Goal: Task Accomplishment & Management: Use online tool/utility

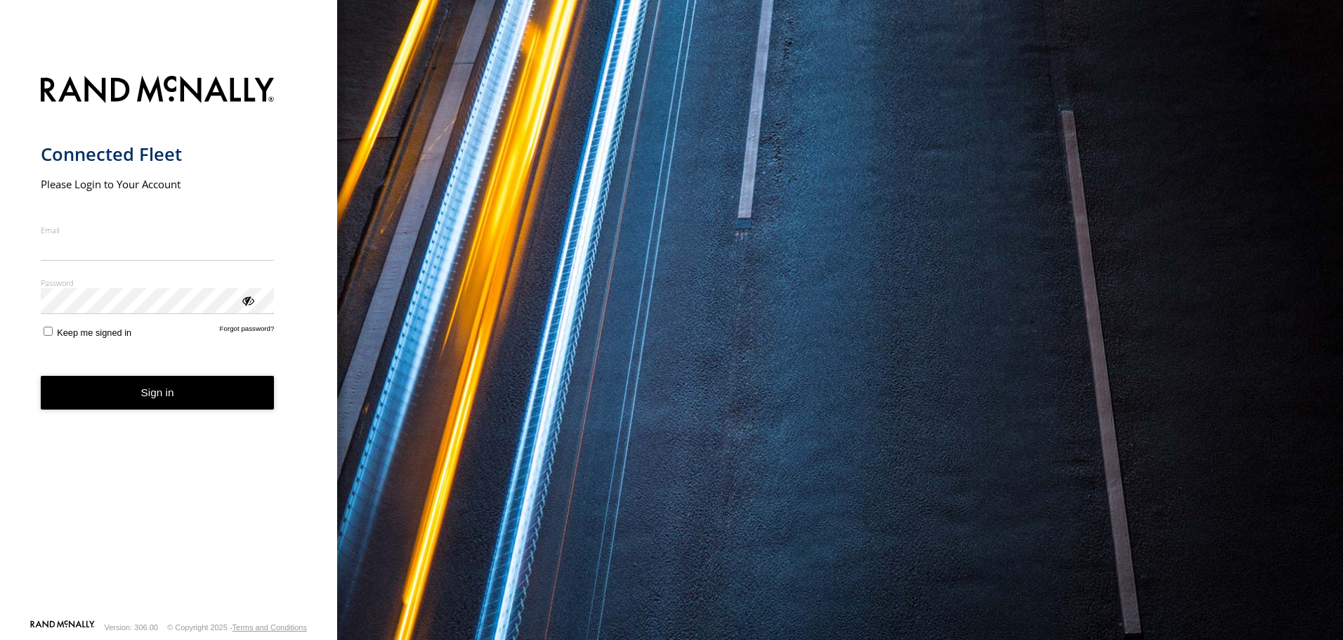
type input "**********"
click at [158, 409] on button "Sign in" at bounding box center [158, 393] width 234 height 34
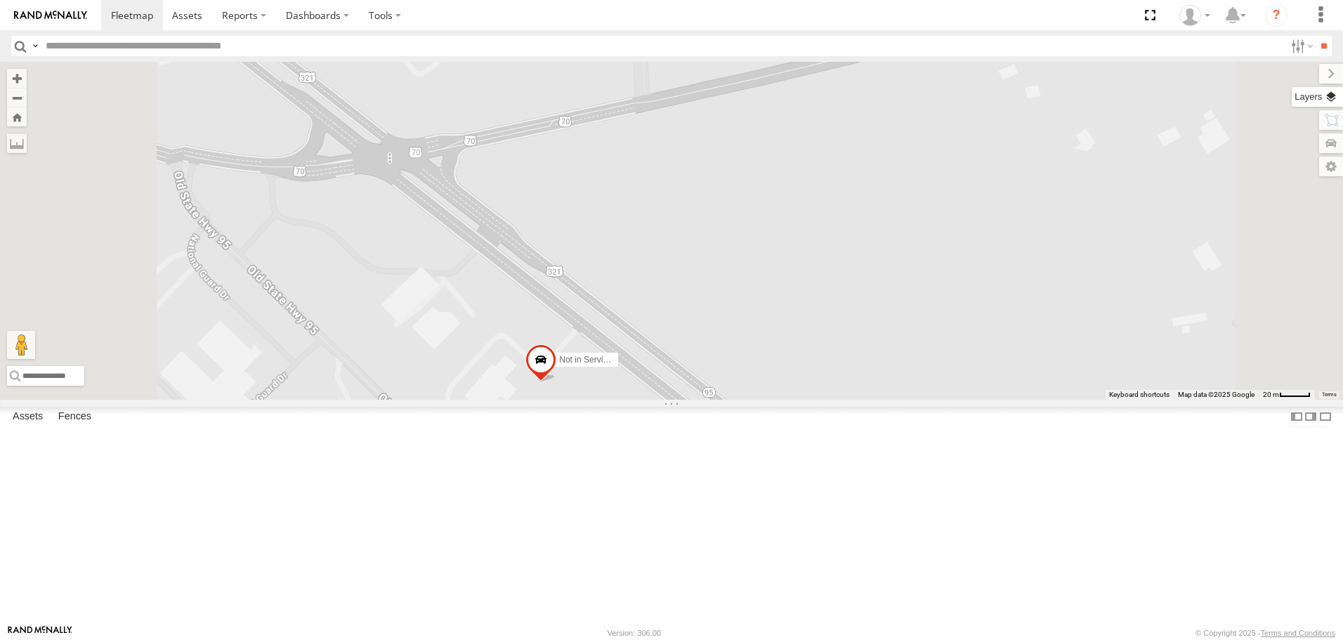
click at [1335, 98] on label at bounding box center [1316, 97] width 51 height 20
click at [0, 0] on span "Basemaps" at bounding box center [0, 0] width 0 height 0
click at [0, 0] on span "Satellite" at bounding box center [0, 0] width 0 height 0
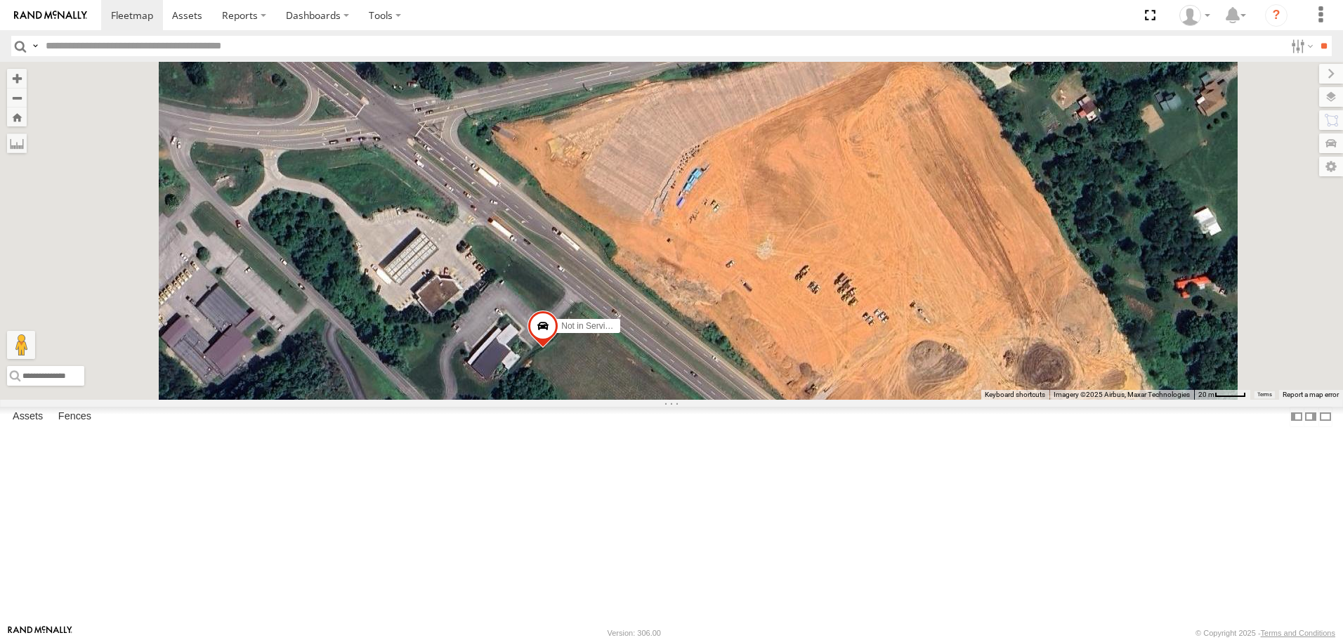
drag, startPoint x: 801, startPoint y: 532, endPoint x: 777, endPoint y: 341, distance: 192.5
click at [779, 349] on div "BIH 163 BIH 229 BIH 182 BIH 159 BIH 165 BIH 249 BIH 168 BIH 211 BIH 256 BIH 269…" at bounding box center [671, 230] width 1343 height 337
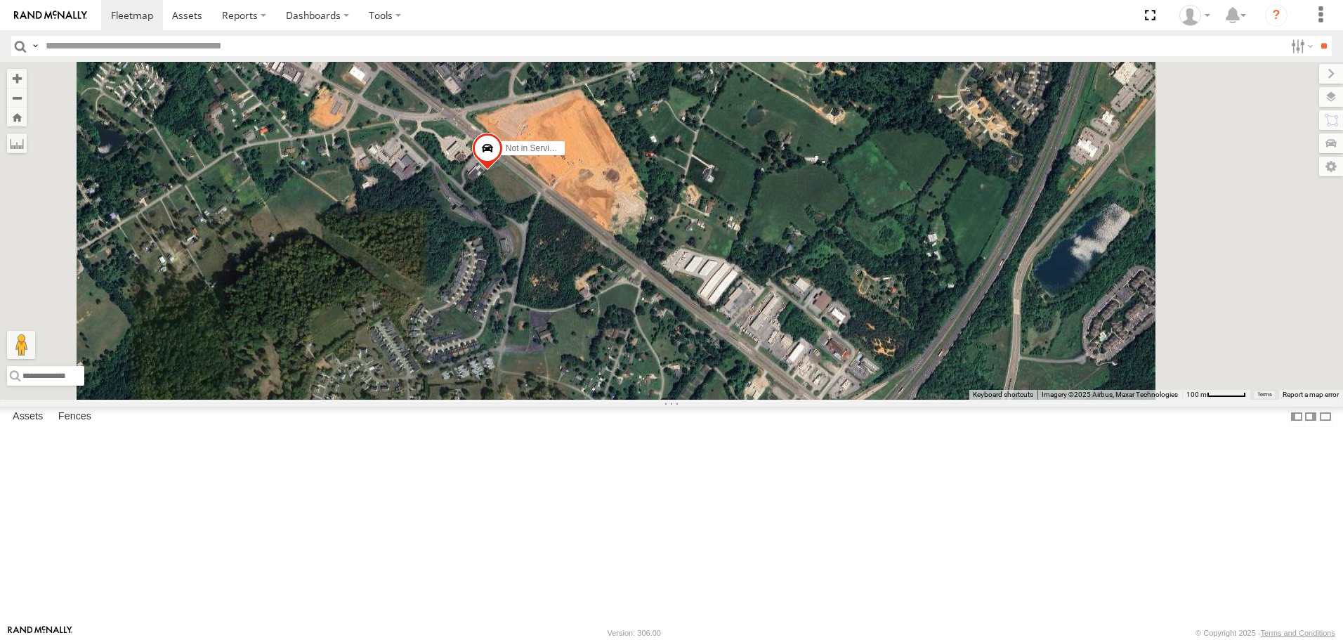
drag, startPoint x: 861, startPoint y: 152, endPoint x: 807, endPoint y: 326, distance: 182.4
click at [820, 317] on div "BIH 163 BIH 229 BIH 182 BIH 159 BIH 165 BIH 249 BIH 168 BIH 211 BIH 256 BIH 269…" at bounding box center [671, 230] width 1343 height 337
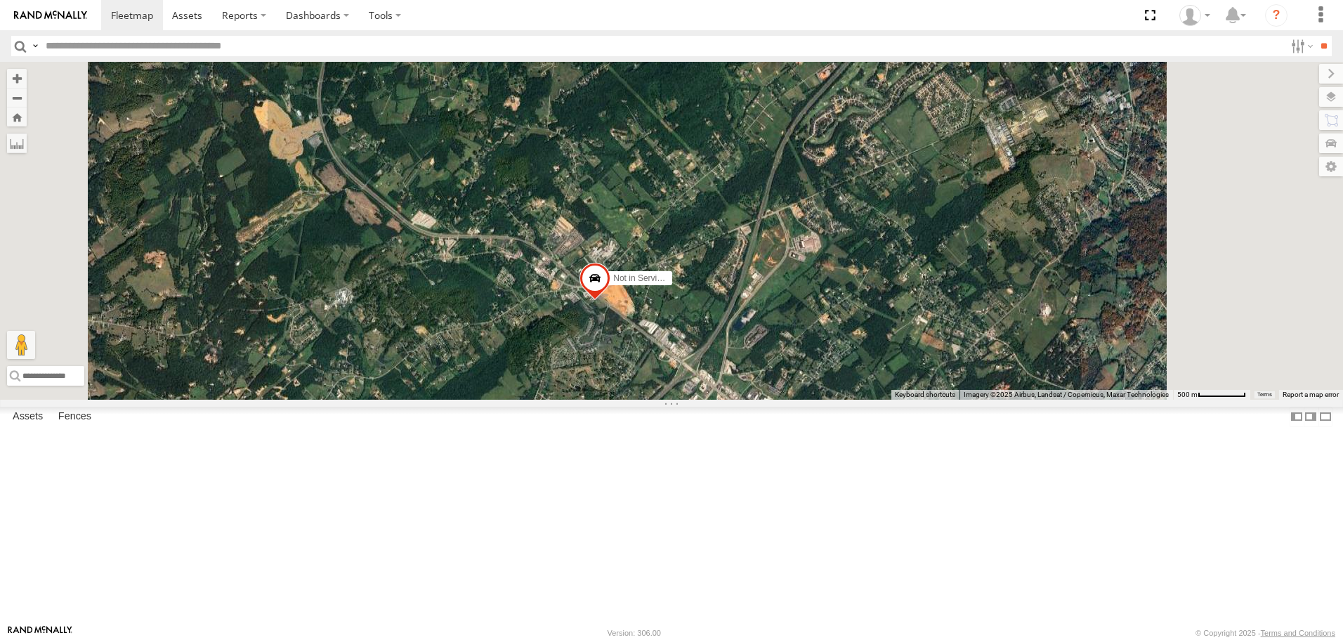
drag, startPoint x: 1027, startPoint y: 244, endPoint x: 977, endPoint y: 350, distance: 117.8
click at [980, 348] on div "BIH 163 BIH 229 BIH 182 BIH 159 BIH 165 BIH 249 BIH 168 BIH 211 BIH 256 BIH 269…" at bounding box center [671, 230] width 1343 height 337
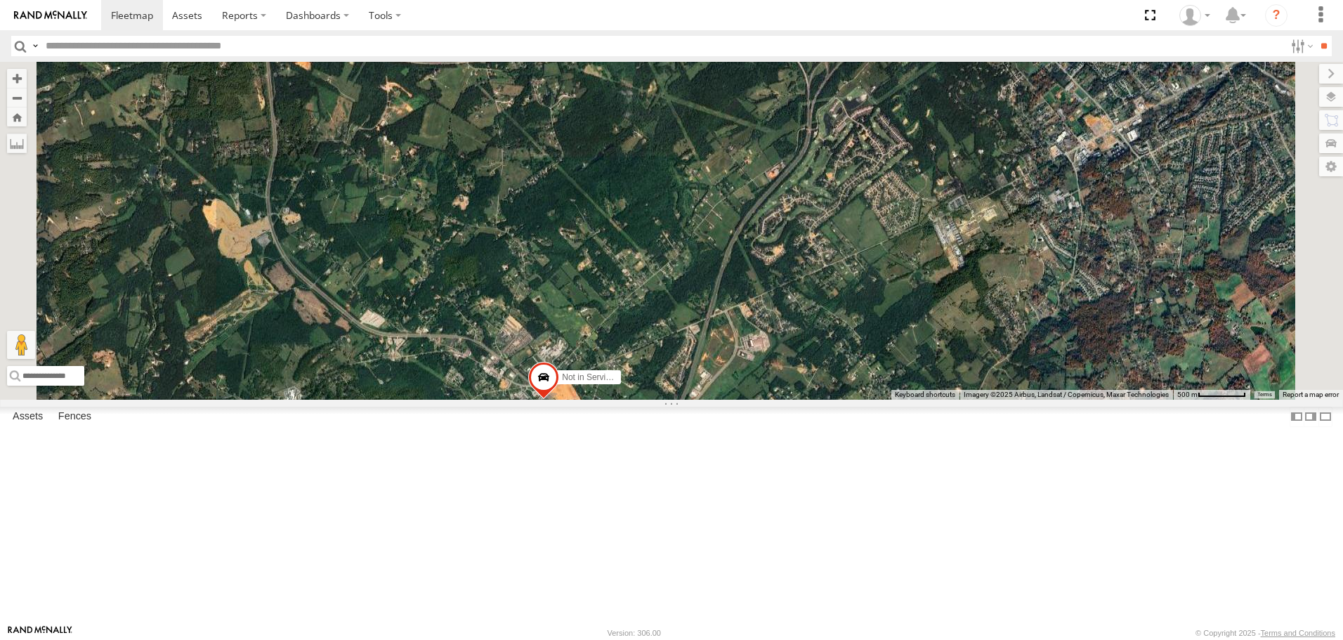
click at [0, 0] on span "Roadmap" at bounding box center [0, 0] width 0 height 0
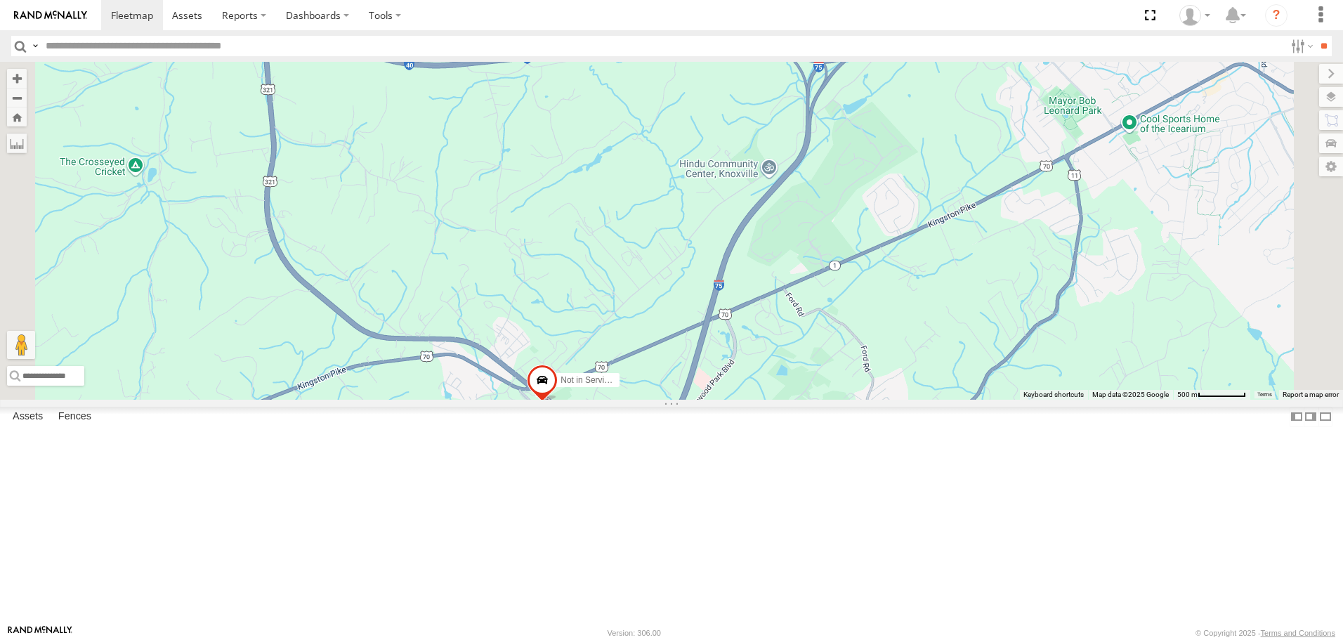
drag, startPoint x: 1049, startPoint y: 196, endPoint x: 867, endPoint y: 330, distance: 226.6
click at [907, 317] on div "BIH 163 BIH 229 BIH 182 BIH 159 BIH 165 BIH 249 BIH 168 BIH 211 BIH 256 BIH 269…" at bounding box center [671, 230] width 1343 height 337
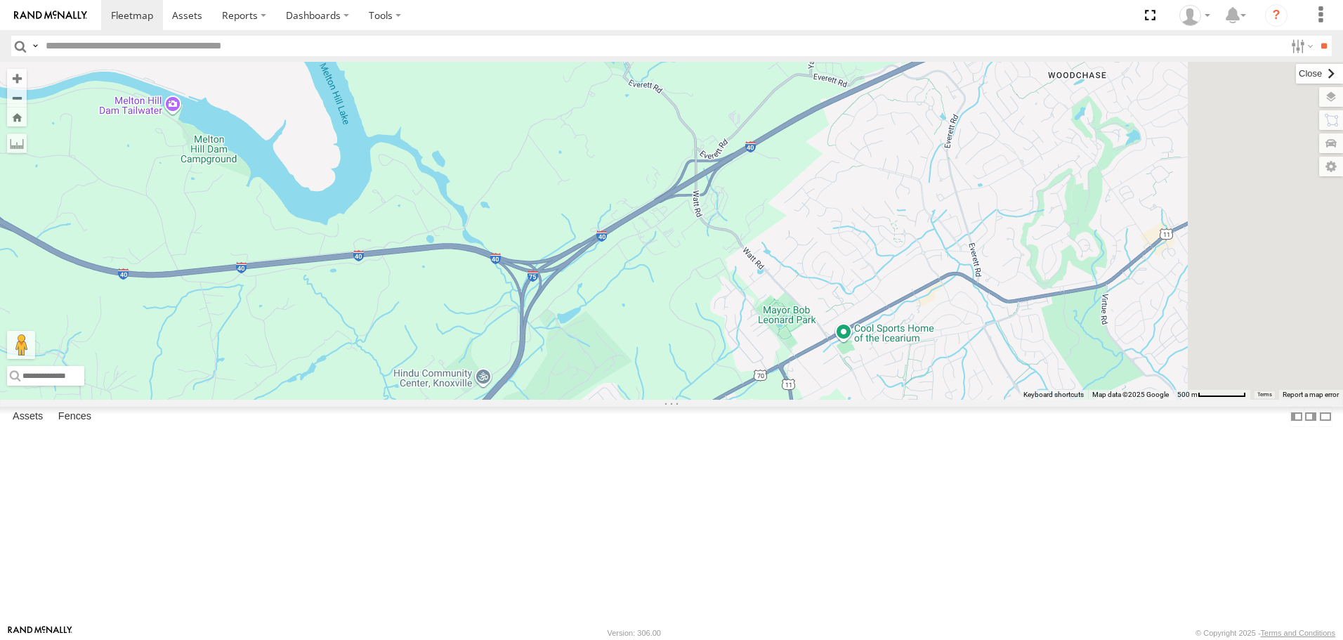
click at [1296, 73] on label at bounding box center [1319, 74] width 47 height 20
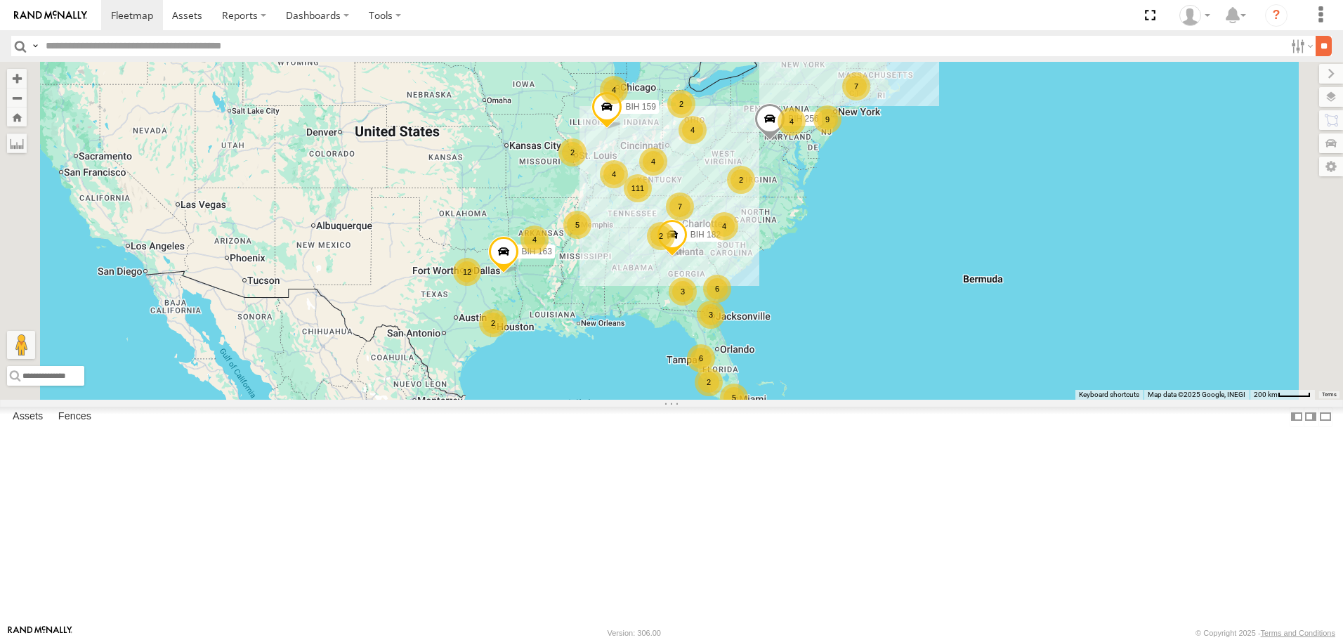
click at [1321, 47] on input "**" at bounding box center [1323, 46] width 16 height 20
click at [0, 0] on span "Asset" at bounding box center [0, 0] width 0 height 0
click at [0, 0] on span at bounding box center [0, 0] width 0 height 0
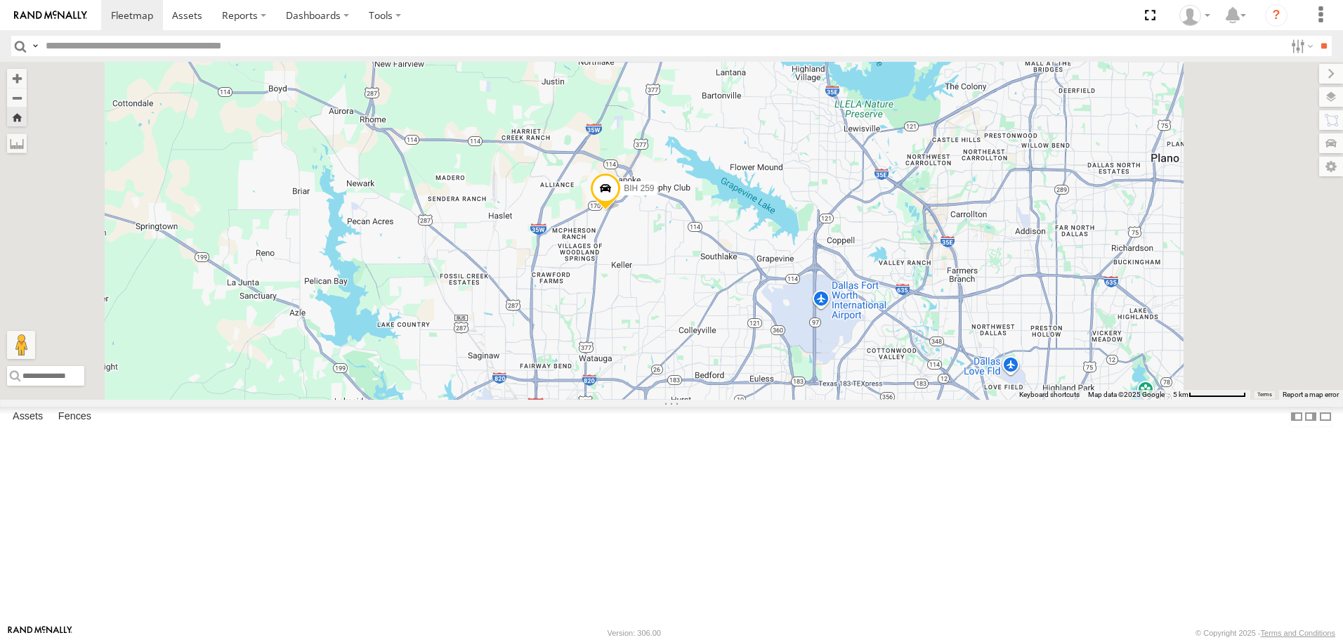
click at [621, 211] on span at bounding box center [605, 192] width 31 height 38
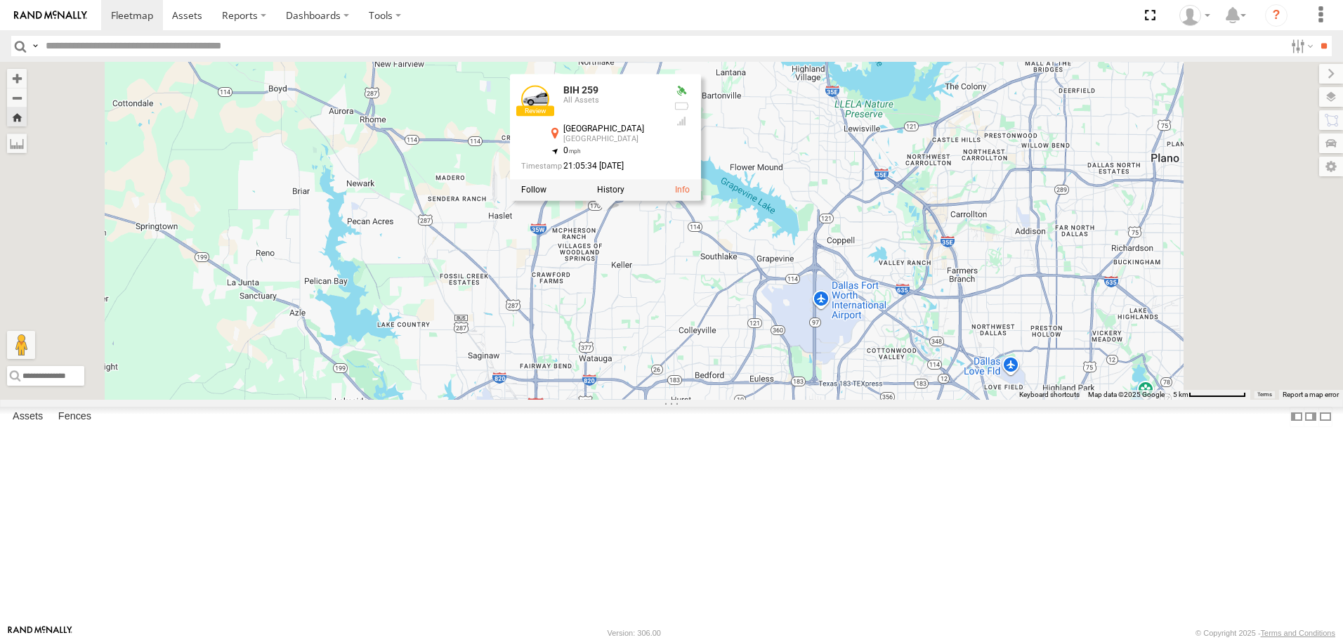
click at [633, 218] on div "BIH 259 BIH 259 All Assets [GEOGRAPHIC_DATA] 32.97865 , -97.2447 0 21:05:34 [DA…" at bounding box center [671, 230] width 1343 height 337
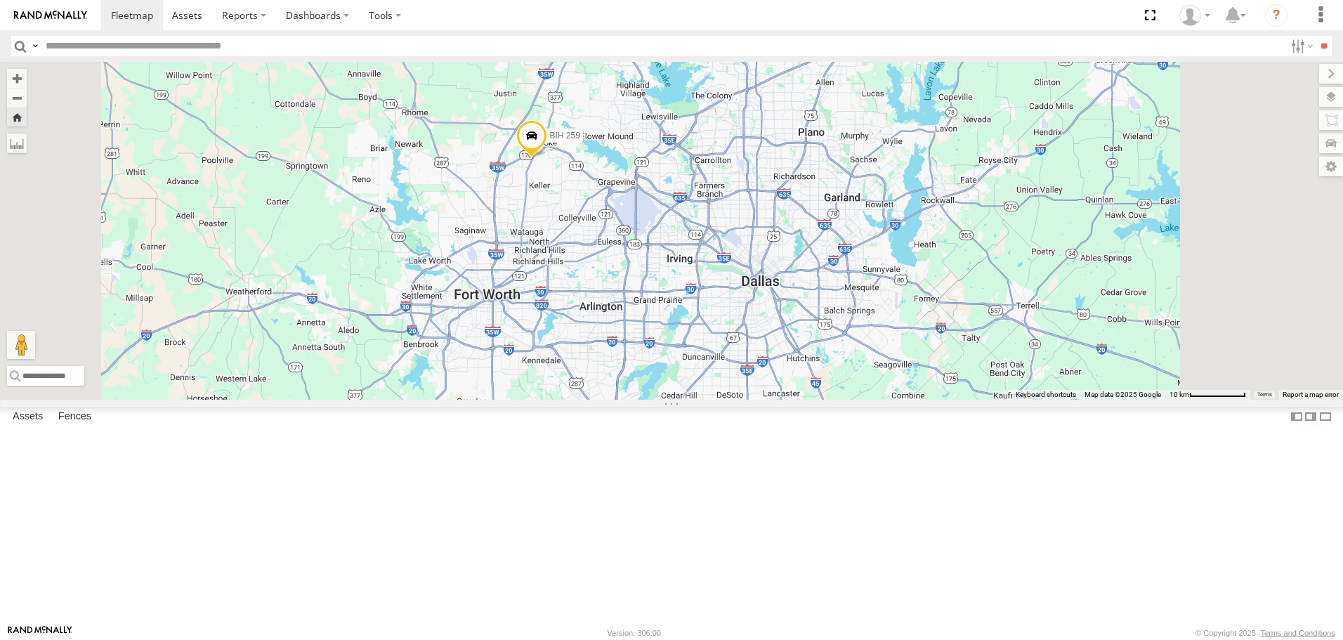
scroll to position [6461, 0]
